Goal: Transaction & Acquisition: Purchase product/service

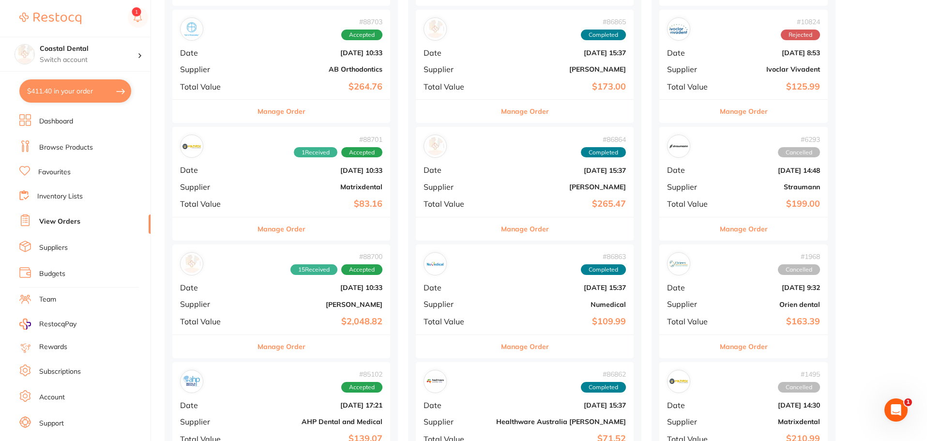
click at [263, 112] on button "Manage Order" at bounding box center [281, 111] width 48 height 23
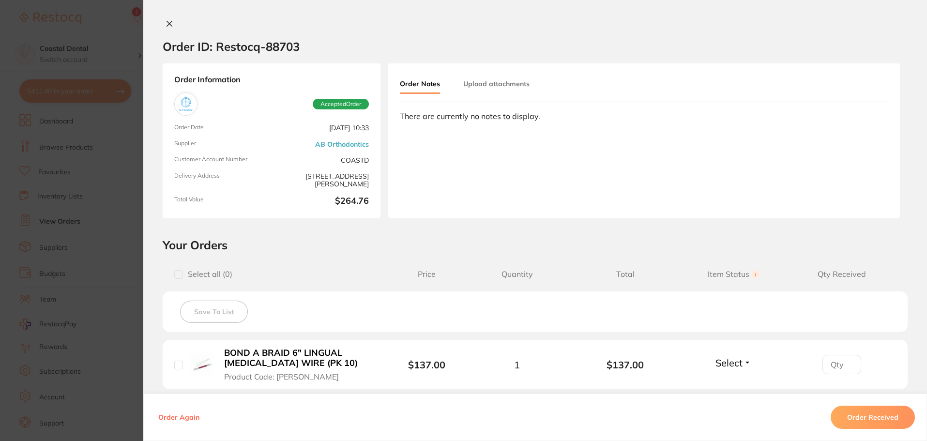
click at [166, 26] on icon at bounding box center [170, 24] width 8 height 8
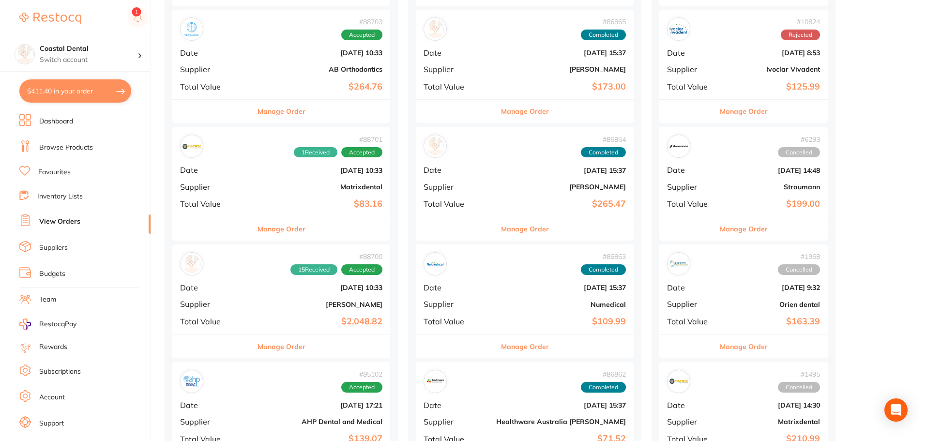
click at [257, 226] on button "Manage Order" at bounding box center [281, 228] width 48 height 23
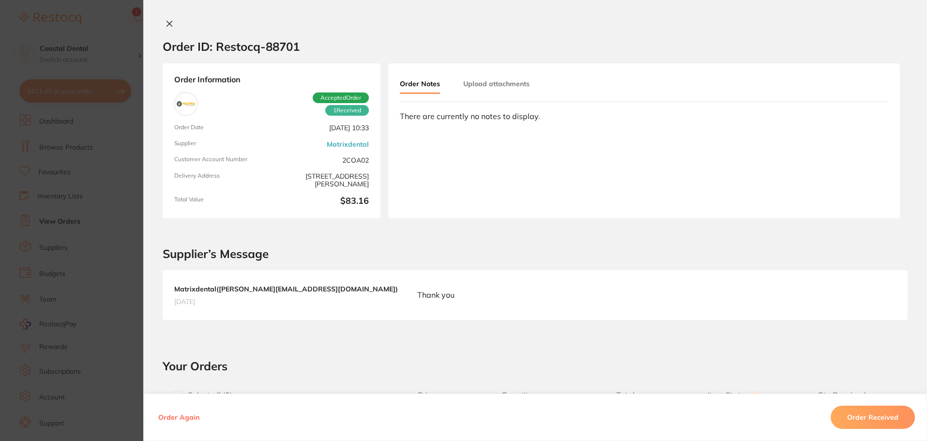
click at [166, 22] on icon at bounding box center [170, 24] width 8 height 8
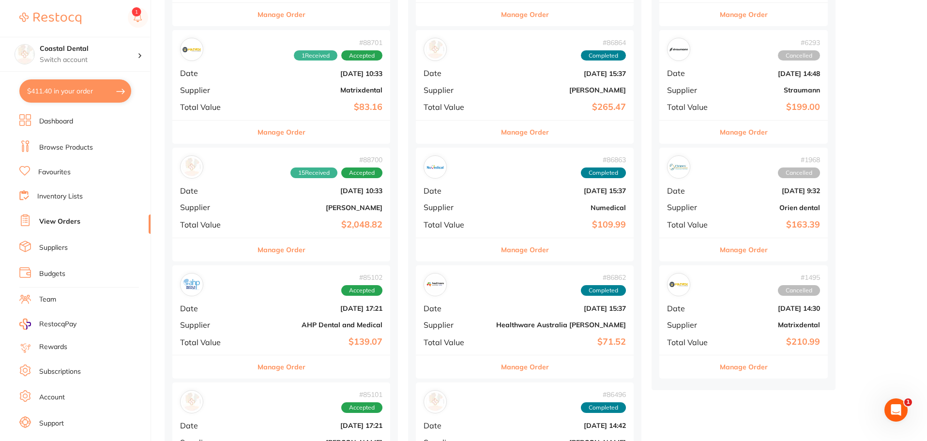
click at [274, 251] on button "Manage Order" at bounding box center [281, 249] width 48 height 23
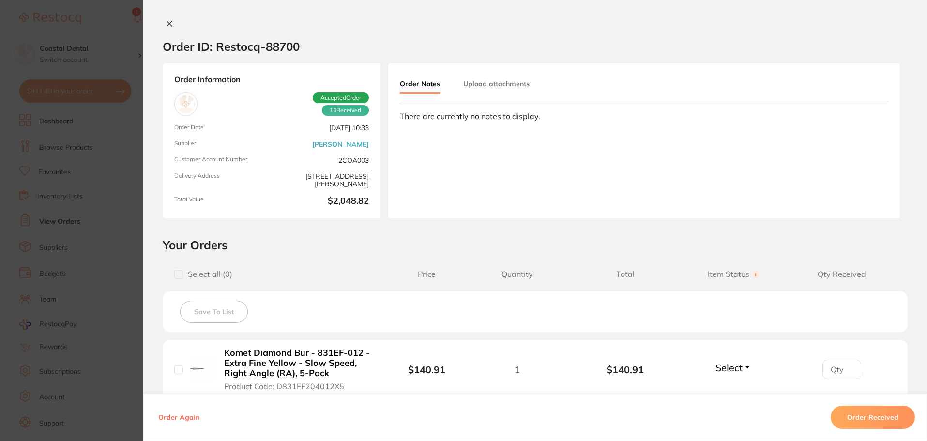
click at [167, 26] on icon at bounding box center [170, 24] width 8 height 8
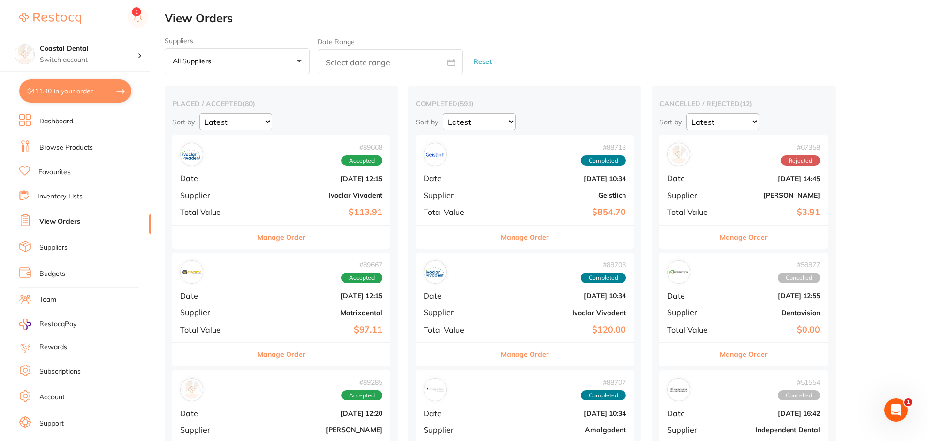
click at [68, 173] on link "Favourites" at bounding box center [54, 172] width 32 height 10
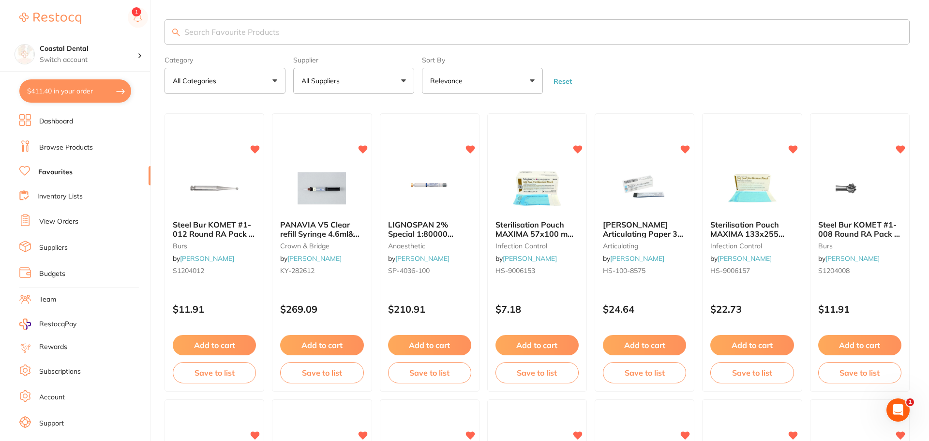
click at [221, 32] on input "search" at bounding box center [537, 31] width 745 height 25
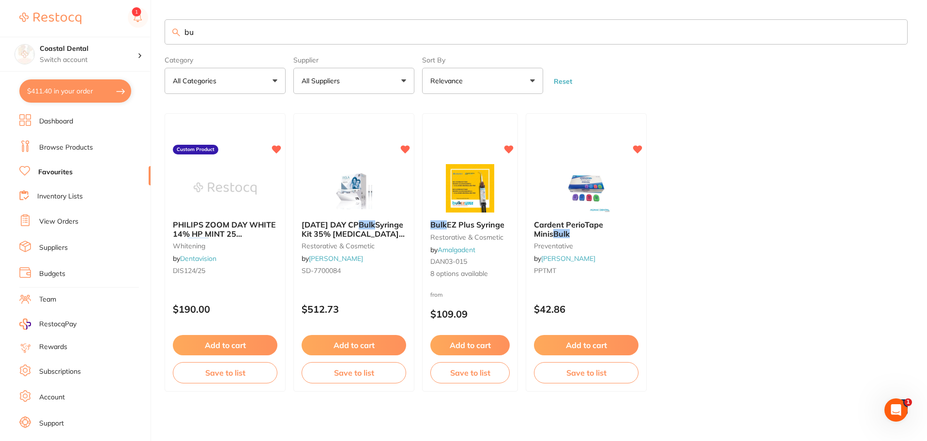
type input "b"
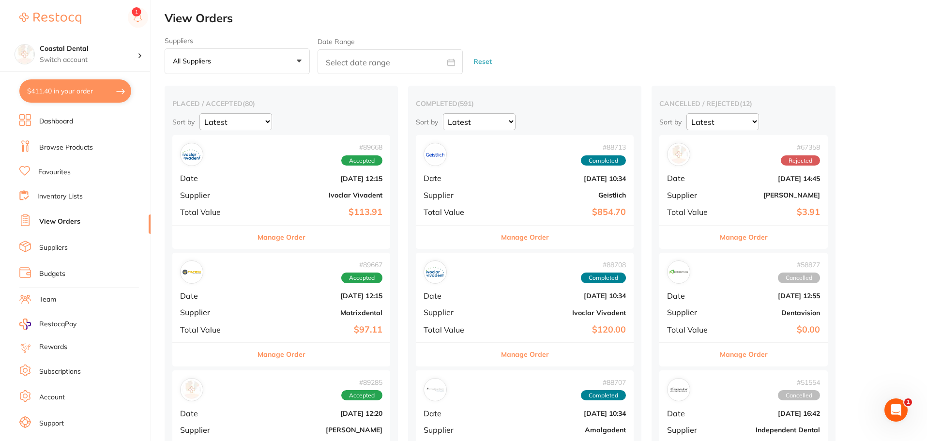
click at [298, 59] on button "All suppliers +0" at bounding box center [237, 61] width 145 height 26
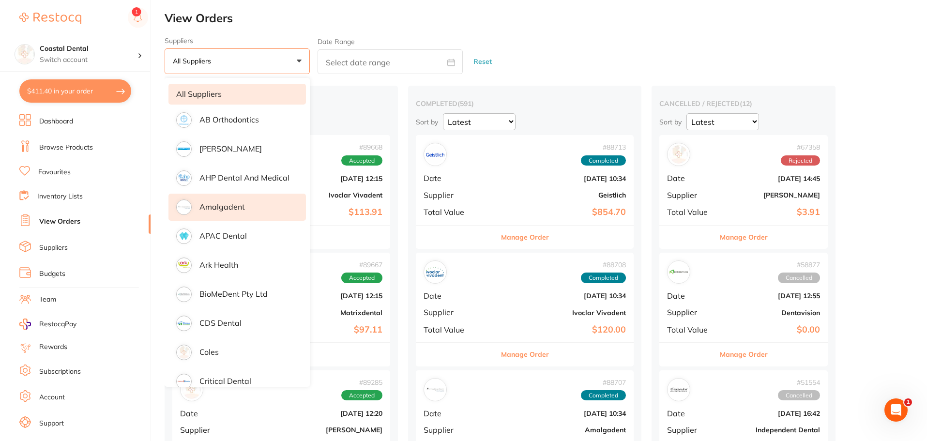
click at [243, 211] on p "Amalgadent" at bounding box center [221, 206] width 45 height 9
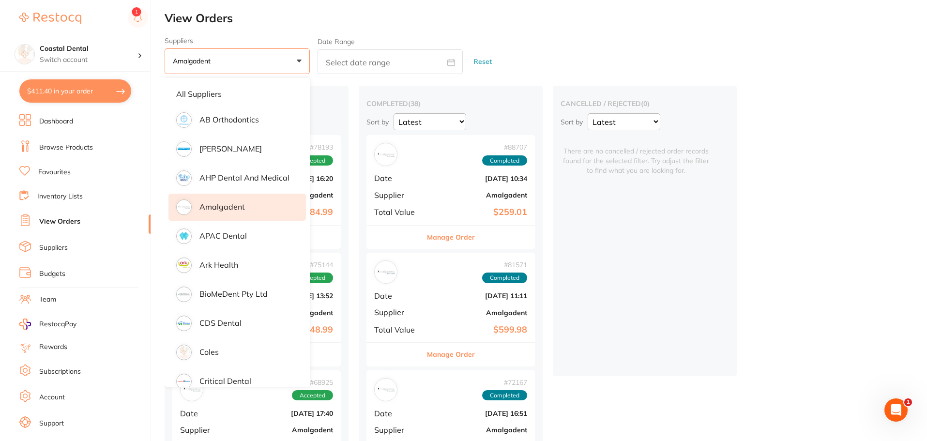
click at [610, 25] on h2 "View Orders" at bounding box center [546, 19] width 762 height 14
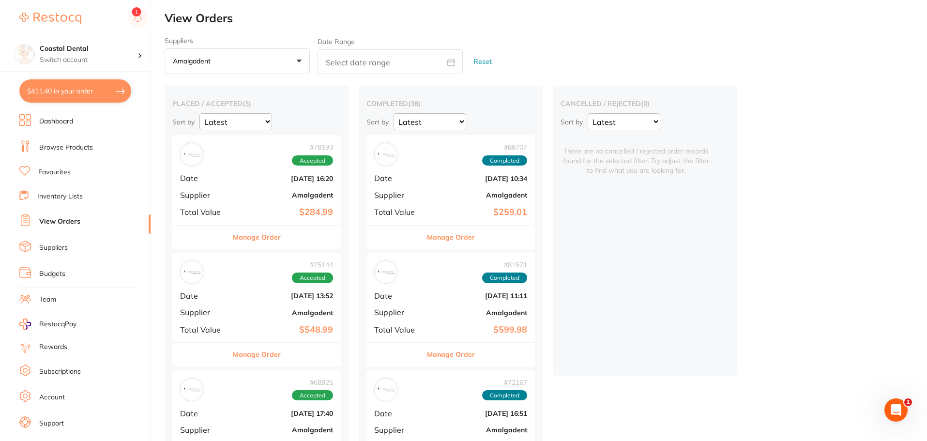
click at [260, 236] on button "Manage Order" at bounding box center [257, 237] width 48 height 23
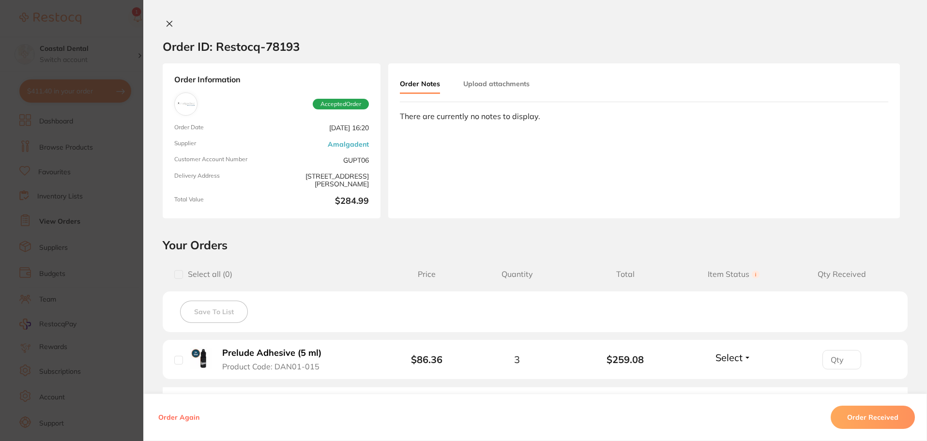
click at [166, 24] on icon at bounding box center [170, 24] width 8 height 8
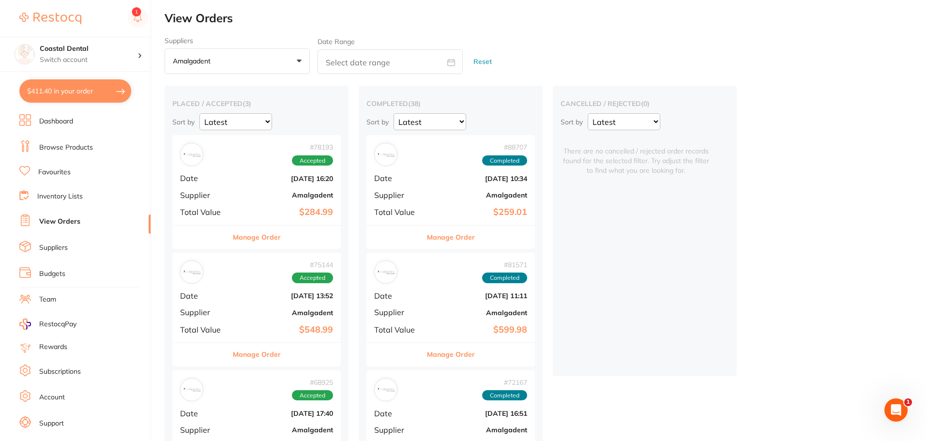
click at [249, 355] on button "Manage Order" at bounding box center [257, 354] width 48 height 23
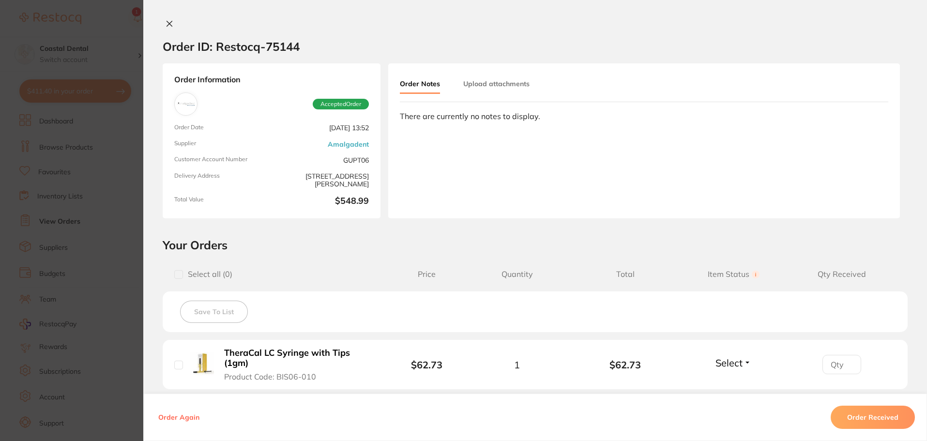
click at [167, 22] on icon at bounding box center [170, 24] width 8 height 8
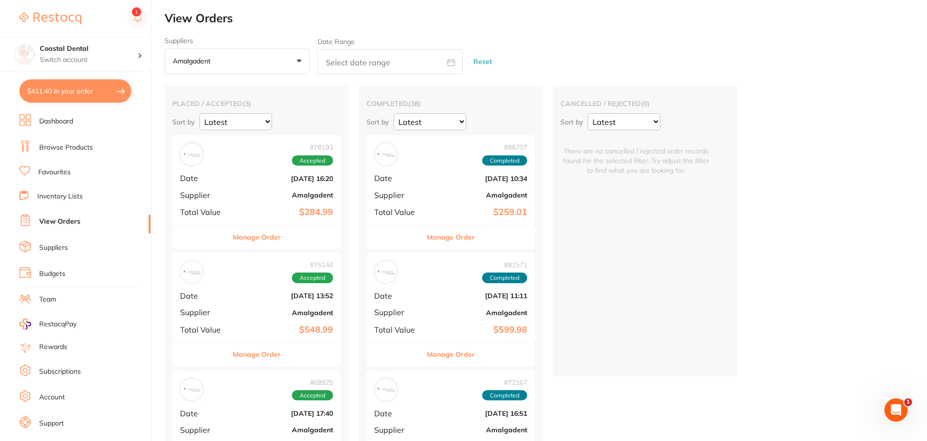
click at [454, 232] on button "Manage Order" at bounding box center [451, 237] width 48 height 23
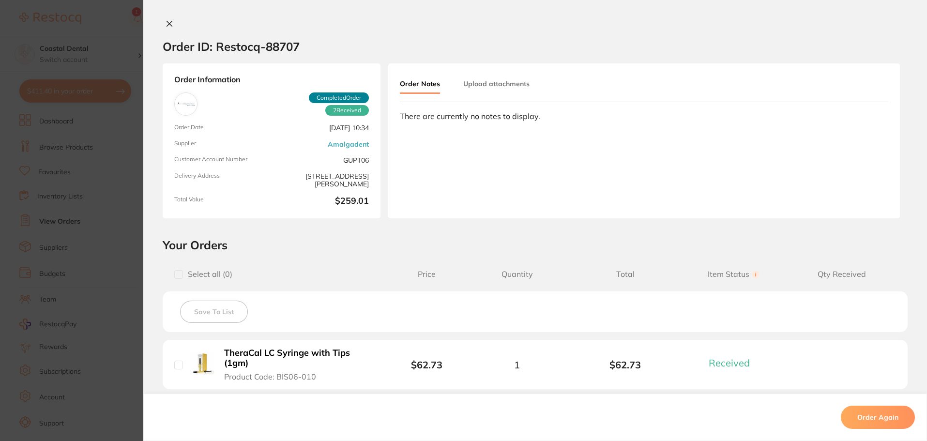
click at [168, 26] on icon at bounding box center [170, 24] width 8 height 8
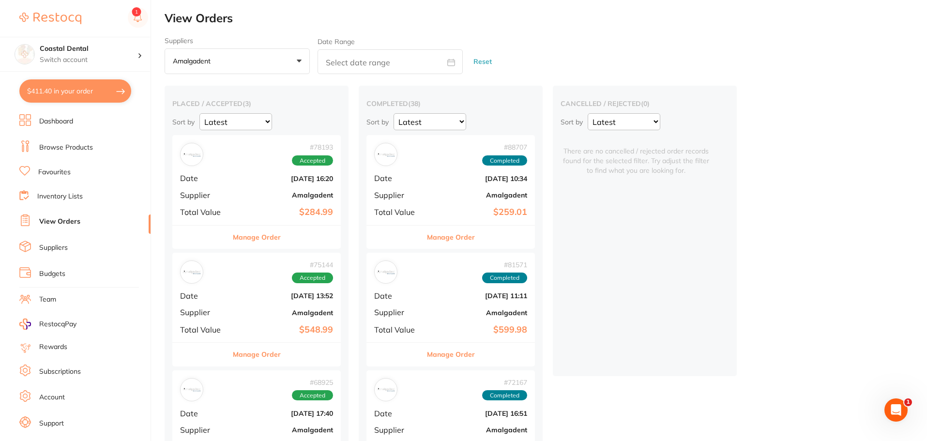
click at [442, 354] on button "Manage Order" at bounding box center [451, 354] width 48 height 23
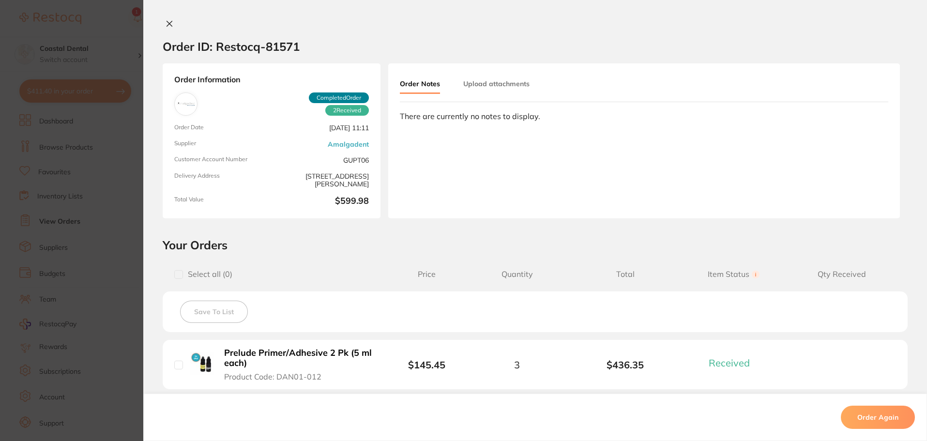
click at [167, 23] on icon at bounding box center [169, 23] width 5 height 5
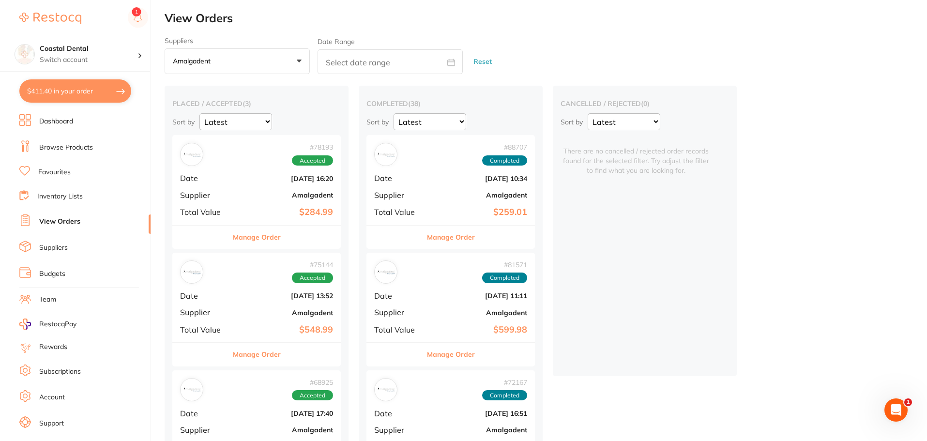
scroll to position [97, 0]
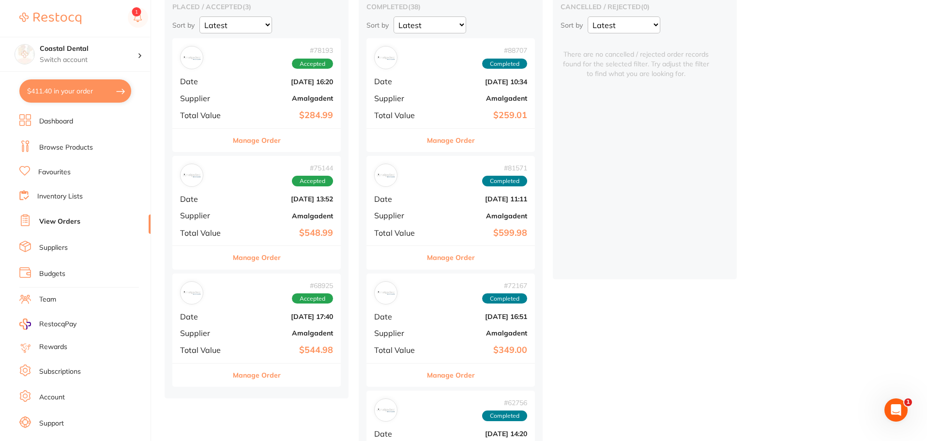
click at [449, 373] on button "Manage Order" at bounding box center [451, 374] width 48 height 23
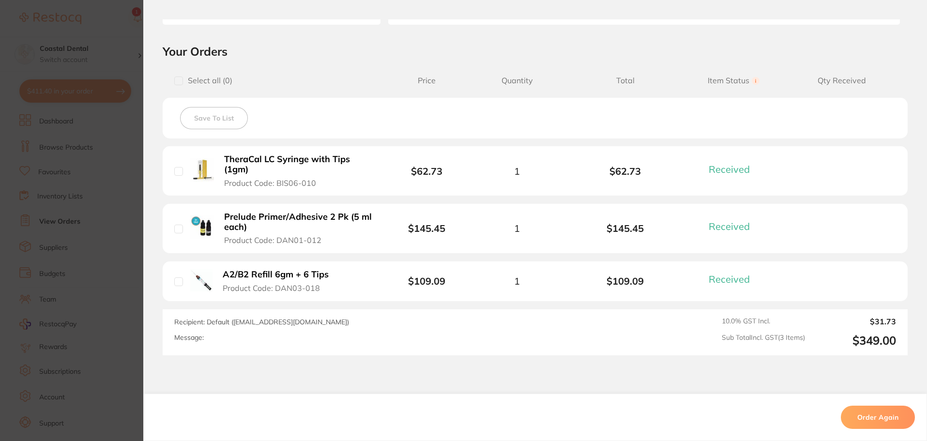
scroll to position [242, 0]
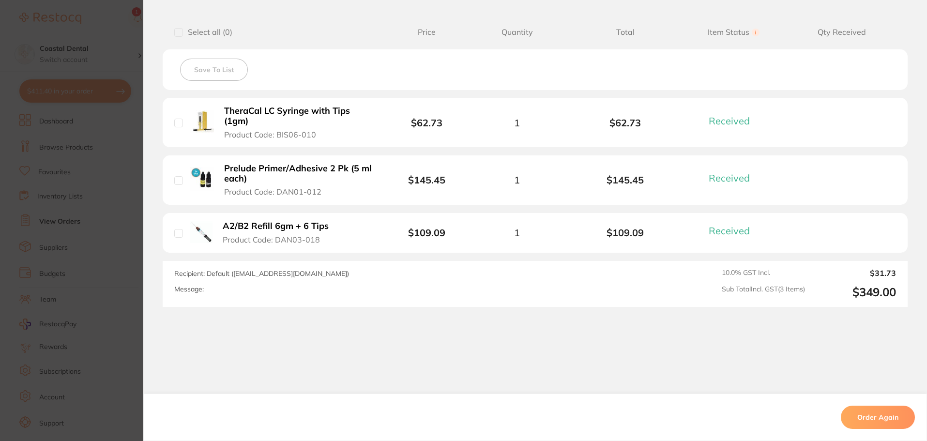
click at [262, 226] on b "A2/B2 Refill 6gm + 6 Tips" at bounding box center [276, 226] width 106 height 10
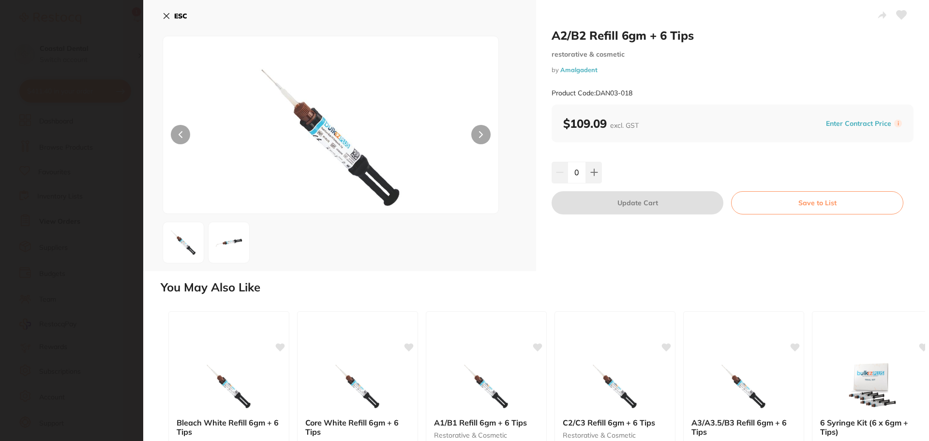
scroll to position [0, 0]
click at [164, 15] on icon at bounding box center [167, 16] width 8 height 8
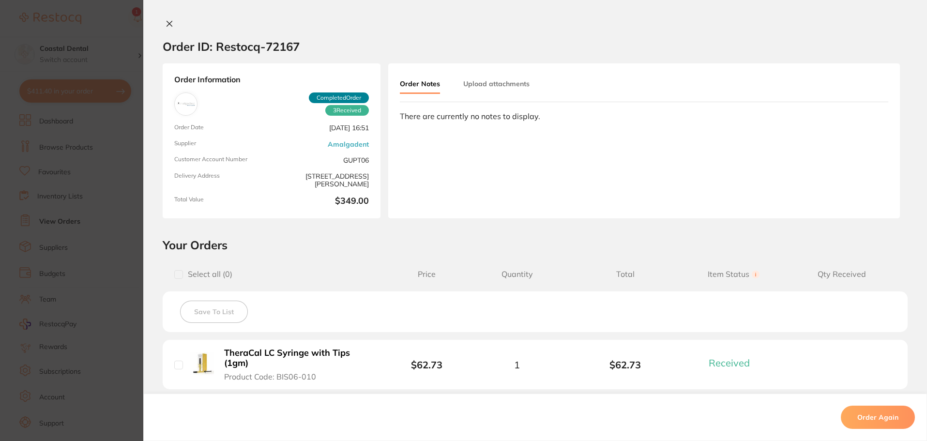
click at [167, 23] on icon at bounding box center [170, 24] width 8 height 8
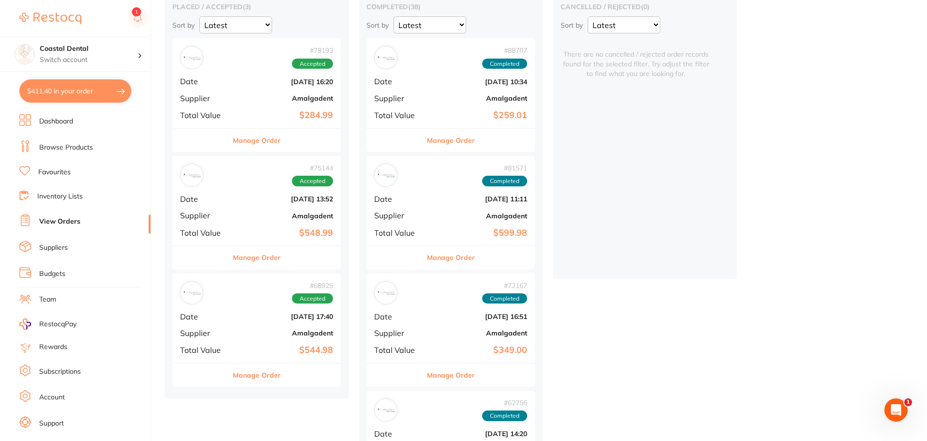
click at [453, 137] on button "Manage Order" at bounding box center [451, 140] width 48 height 23
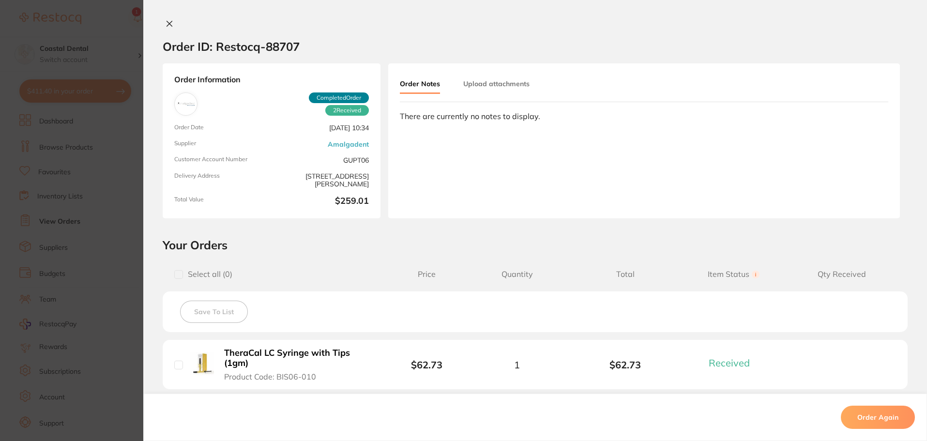
click at [166, 23] on icon at bounding box center [170, 24] width 8 height 8
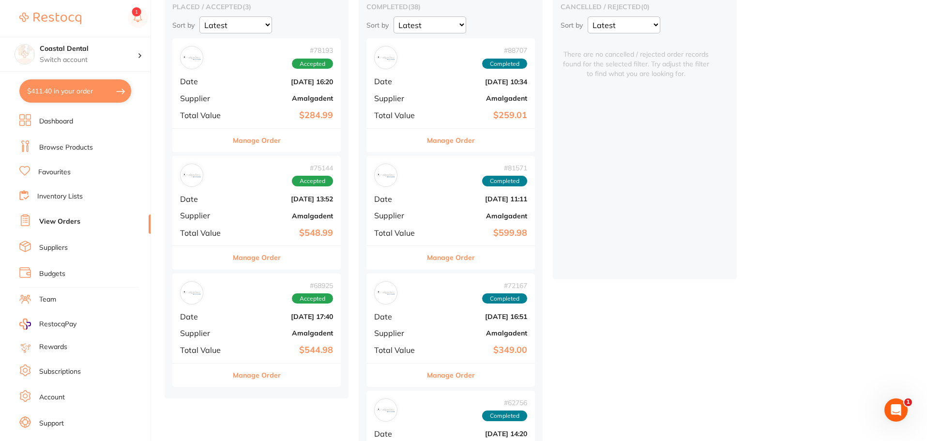
click at [259, 142] on button "Manage Order" at bounding box center [257, 140] width 48 height 23
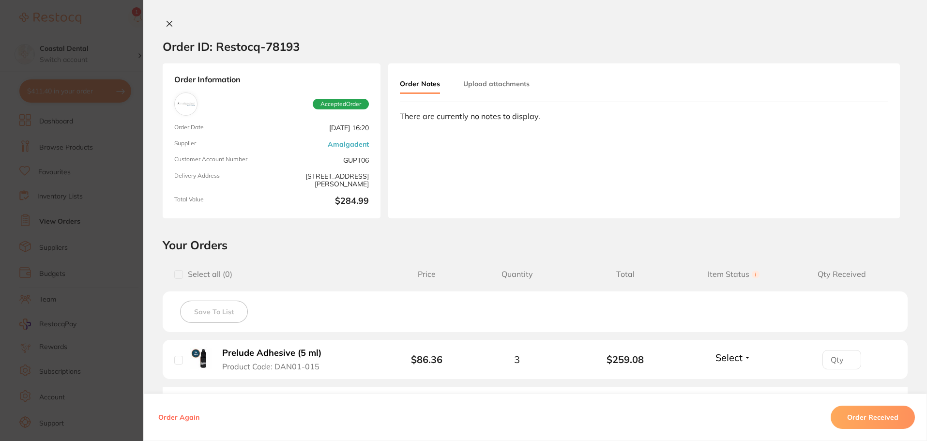
scroll to position [48, 0]
click at [167, 26] on icon at bounding box center [170, 24] width 8 height 8
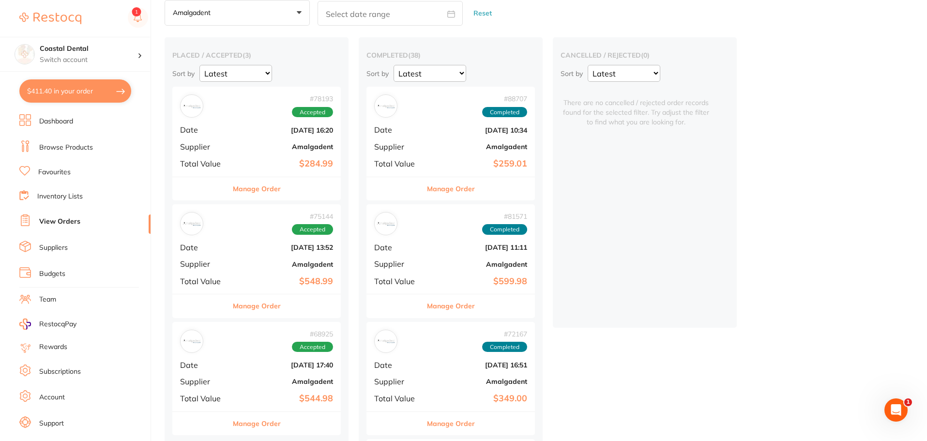
scroll to position [97, 0]
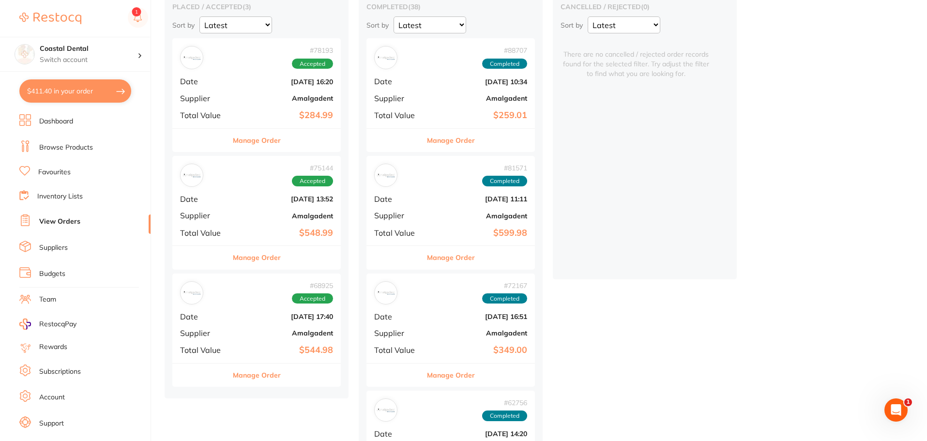
click at [252, 374] on button "Manage Order" at bounding box center [257, 374] width 48 height 23
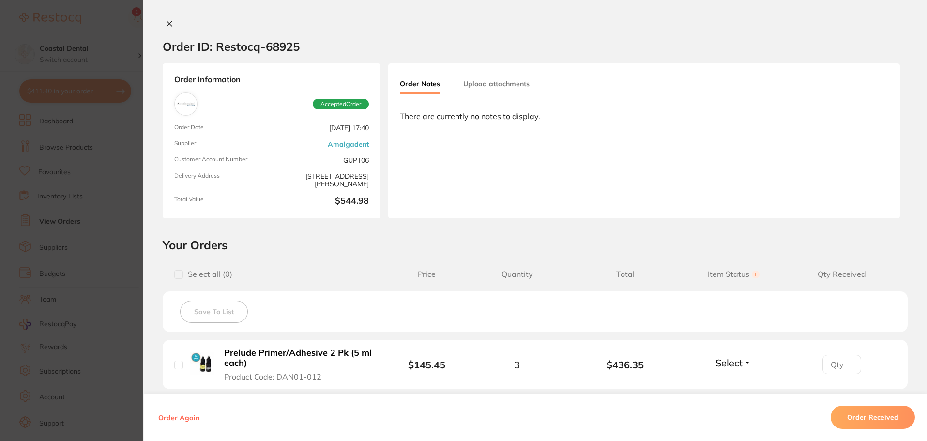
click at [166, 23] on icon at bounding box center [170, 24] width 8 height 8
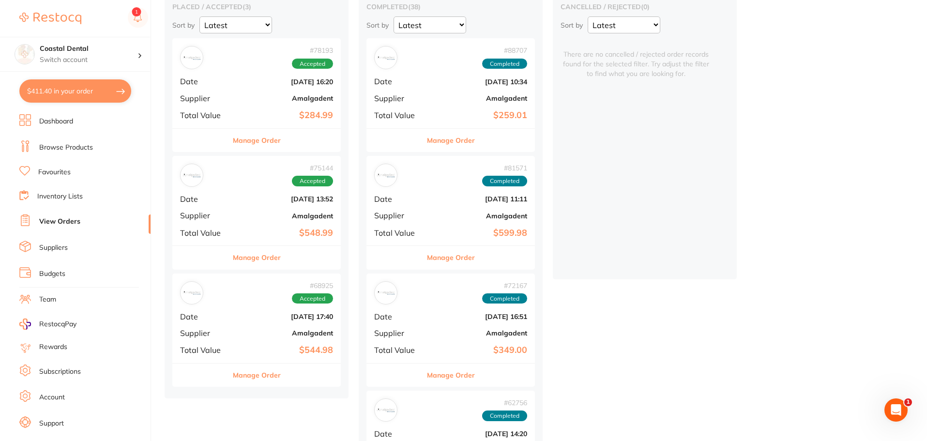
click at [447, 138] on button "Manage Order" at bounding box center [451, 140] width 48 height 23
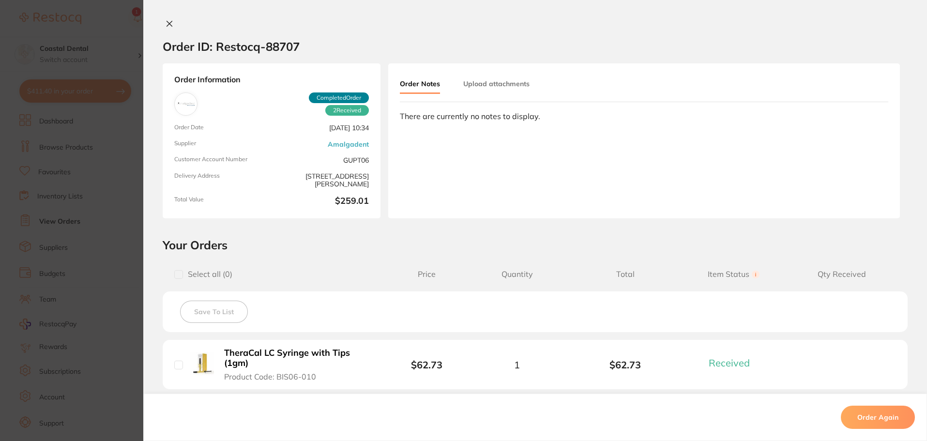
click at [167, 24] on icon at bounding box center [169, 23] width 5 height 5
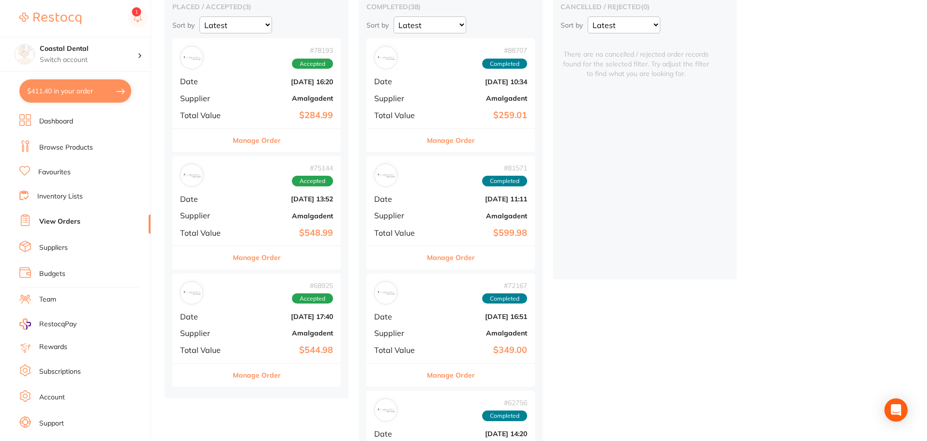
click at [462, 258] on button "Manage Order" at bounding box center [451, 257] width 48 height 23
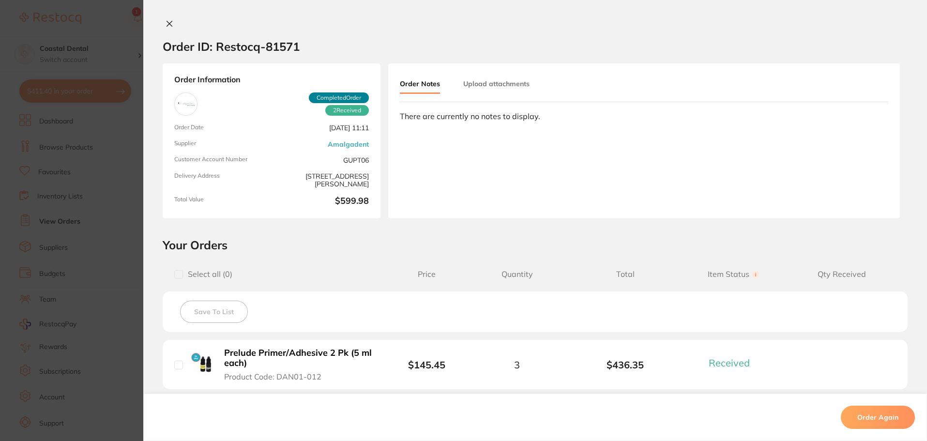
scroll to position [48, 0]
click at [167, 25] on icon at bounding box center [169, 23] width 5 height 5
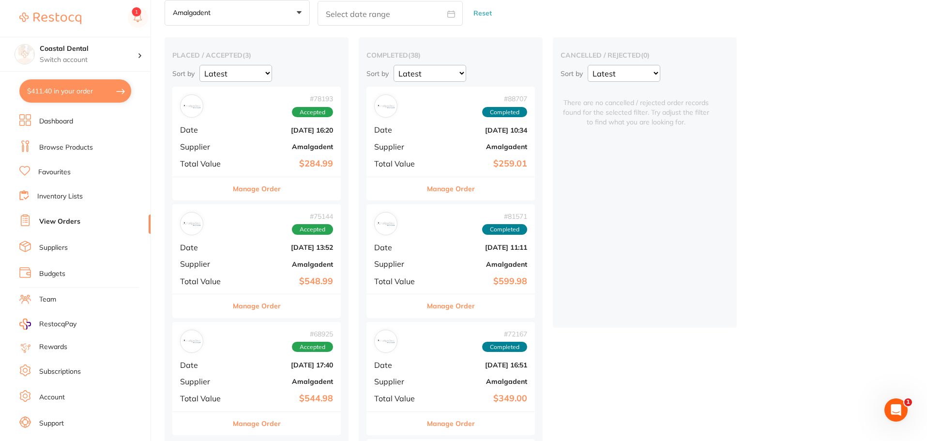
click at [60, 175] on link "Favourites" at bounding box center [54, 172] width 32 height 10
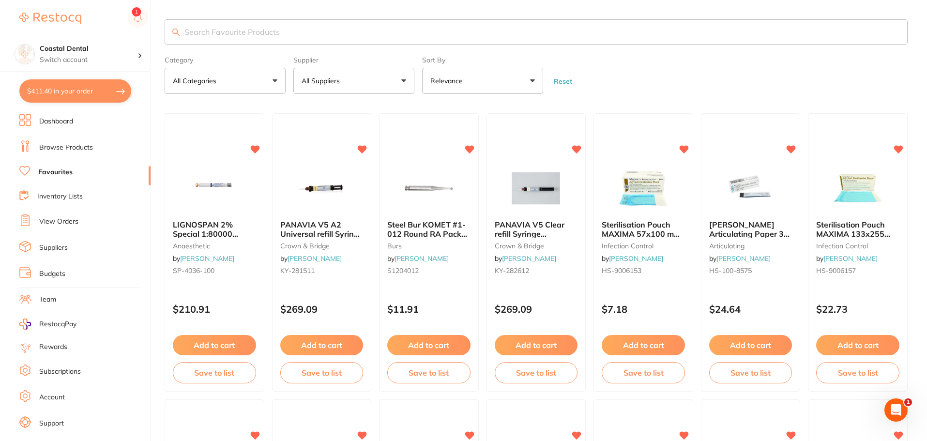
click at [218, 36] on input "search" at bounding box center [536, 31] width 743 height 25
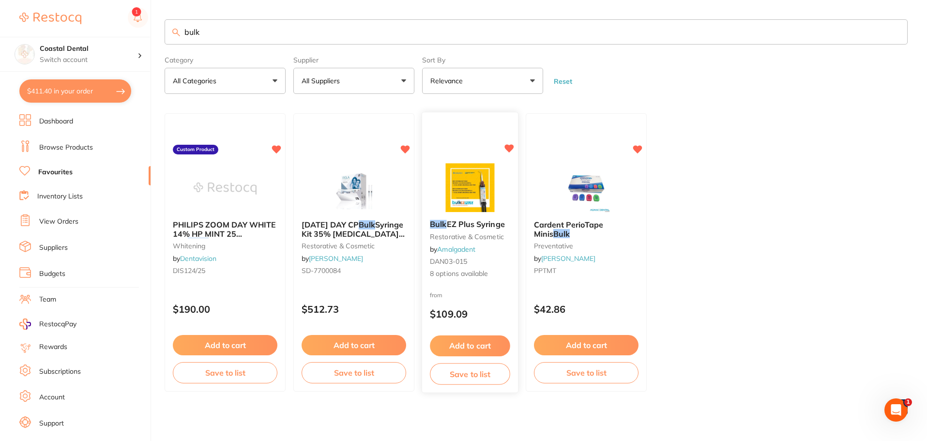
type input "bulk"
click at [492, 253] on div "Bulk EZ Plus Syringe restorative & cosmetic by Amalgadent DAN03-015 8 options a…" at bounding box center [470, 249] width 96 height 75
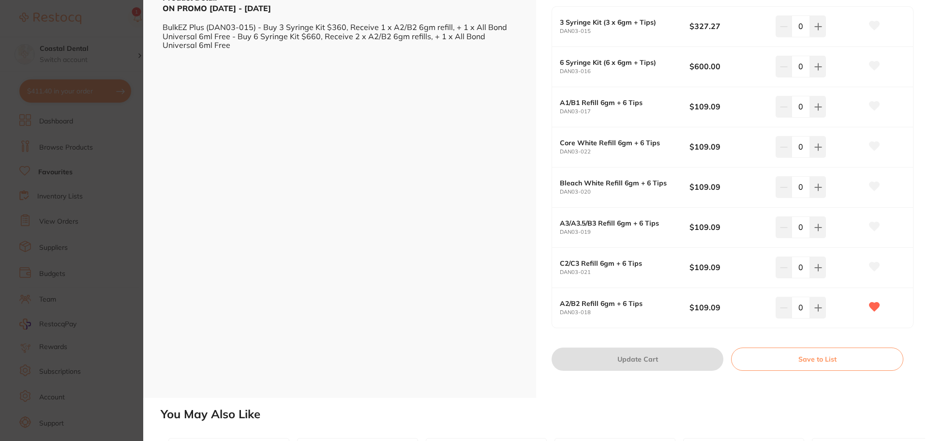
scroll to position [339, 0]
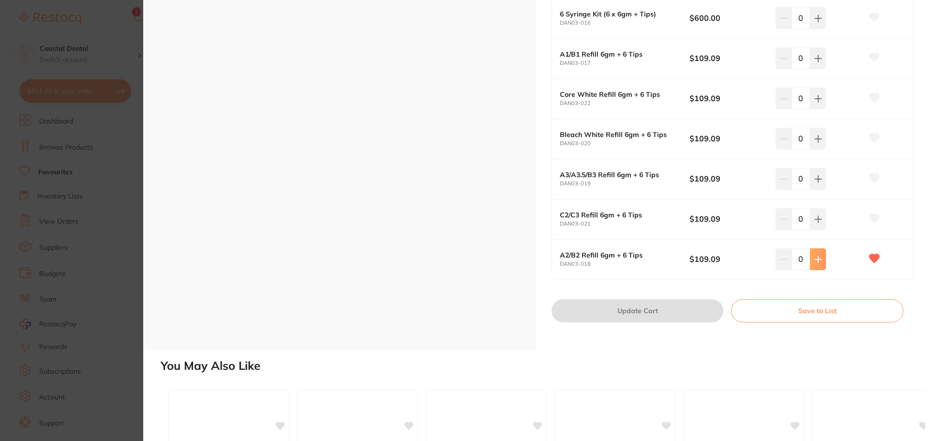
type input "1"
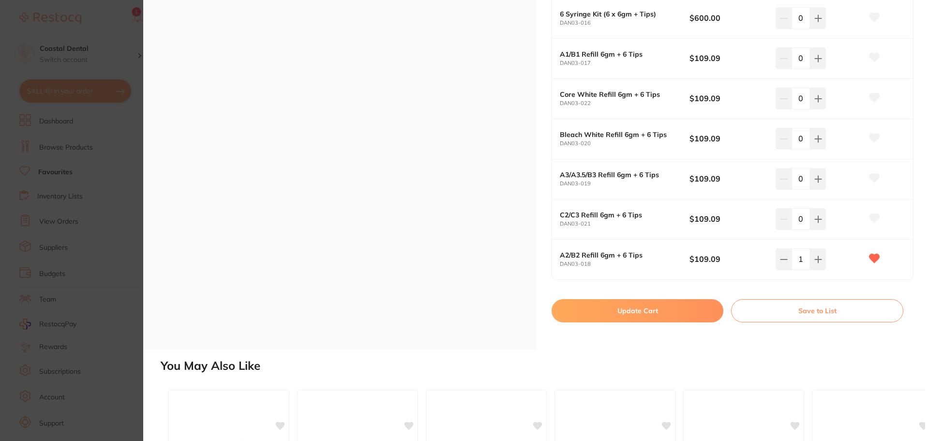
click at [647, 307] on button "Update Cart" at bounding box center [638, 310] width 172 height 23
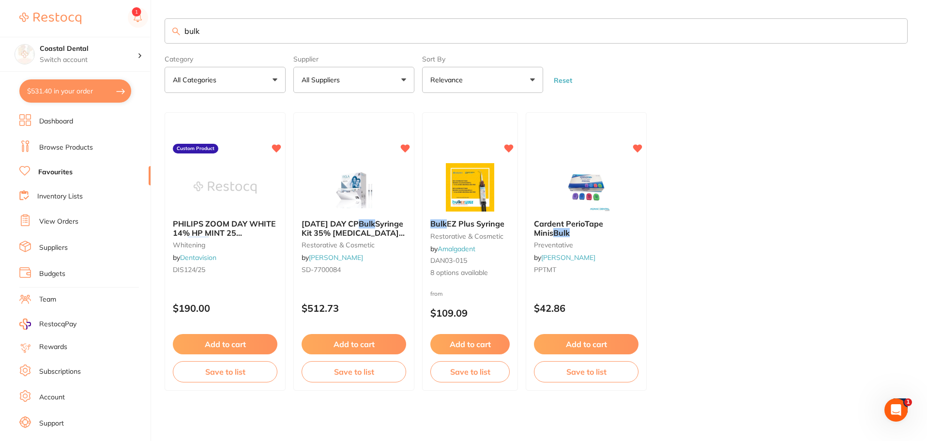
click at [82, 91] on button "$531.40 in your order" at bounding box center [75, 90] width 112 height 23
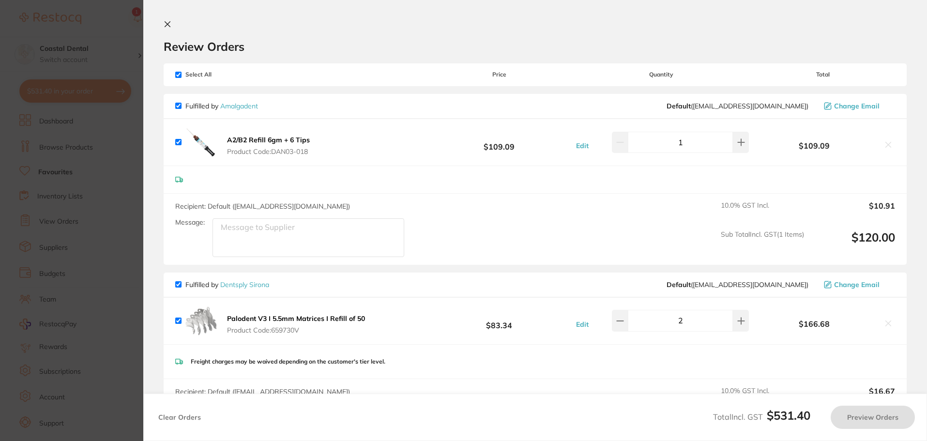
checkbox input "true"
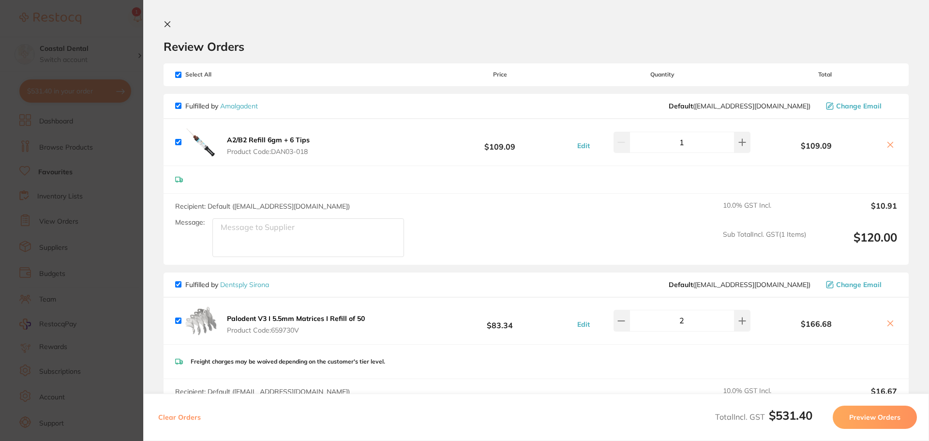
click at [168, 24] on icon at bounding box center [167, 24] width 5 height 5
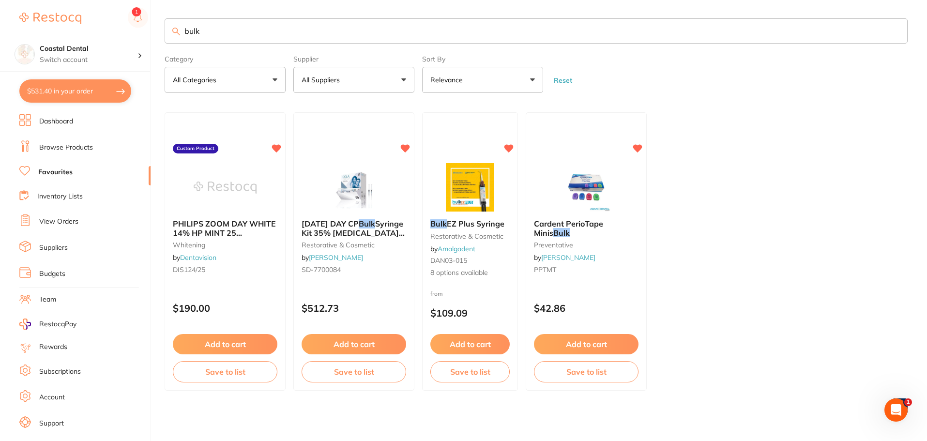
click at [61, 148] on link "Browse Products" at bounding box center [66, 148] width 54 height 10
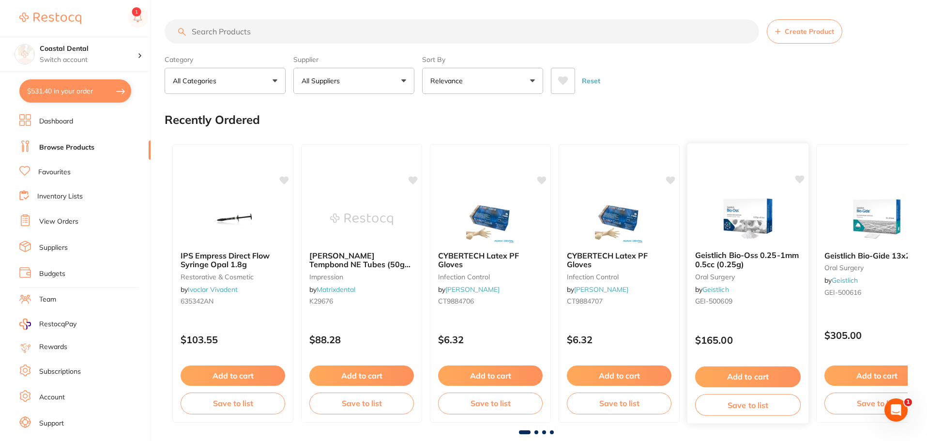
click at [799, 181] on icon at bounding box center [799, 179] width 9 height 8
